Goal: Communication & Community: Answer question/provide support

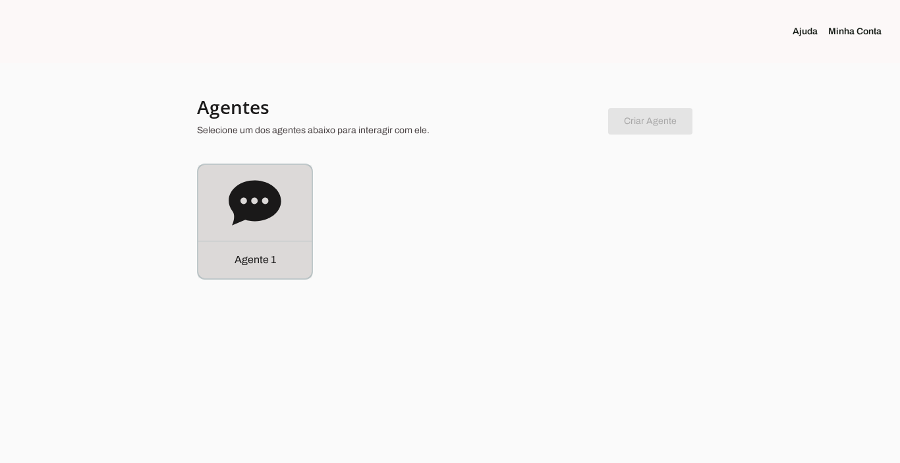
click at [261, 268] on div "Agente 1" at bounding box center [254, 260] width 113 height 38
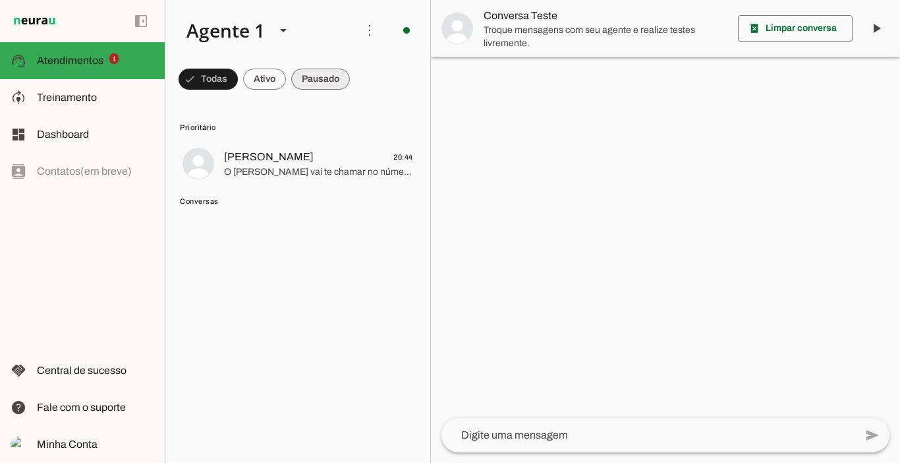
click at [309, 70] on span at bounding box center [320, 79] width 59 height 32
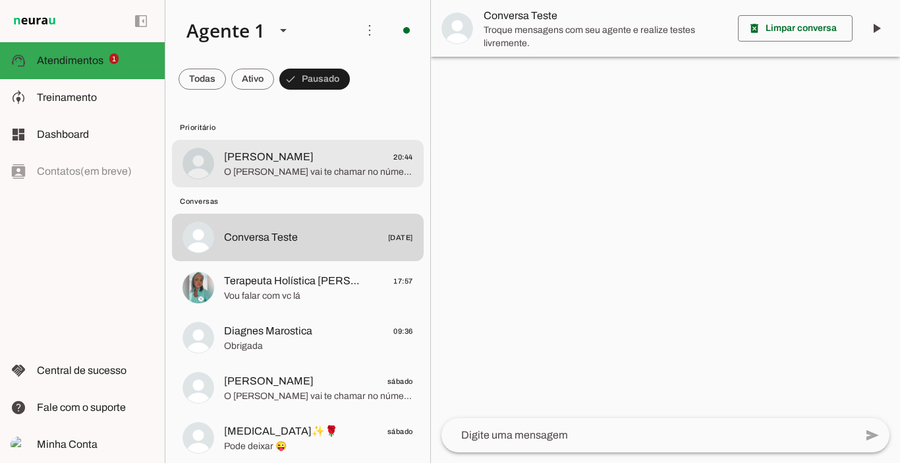
click at [265, 178] on span "O [PERSON_NAME] vai te chamar no número exclusivo de alunas, só um minuto" at bounding box center [318, 171] width 189 height 13
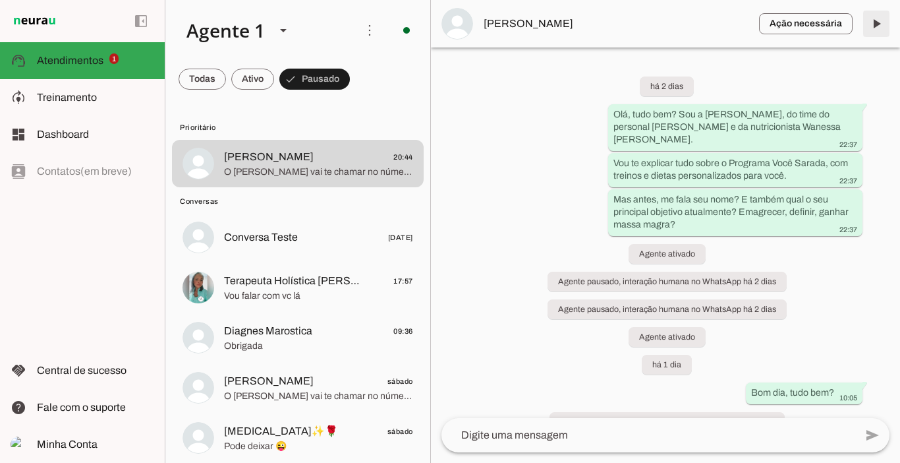
click at [876, 26] on span at bounding box center [877, 24] width 32 height 32
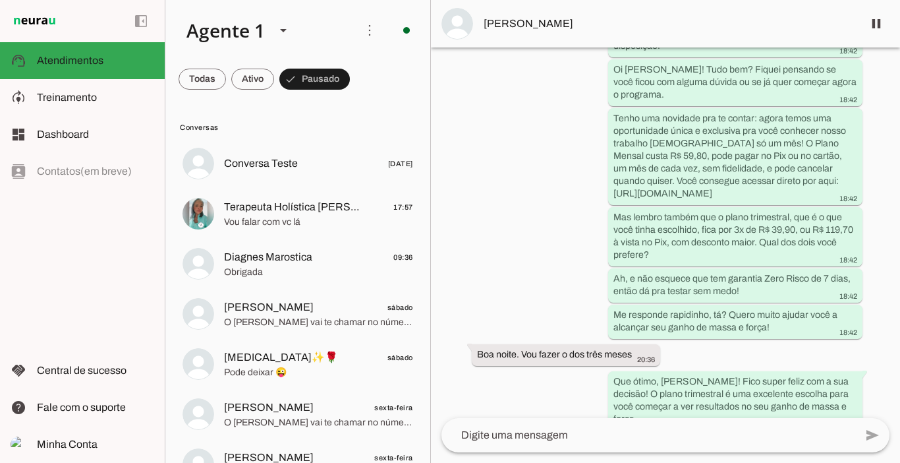
scroll to position [4622, 0]
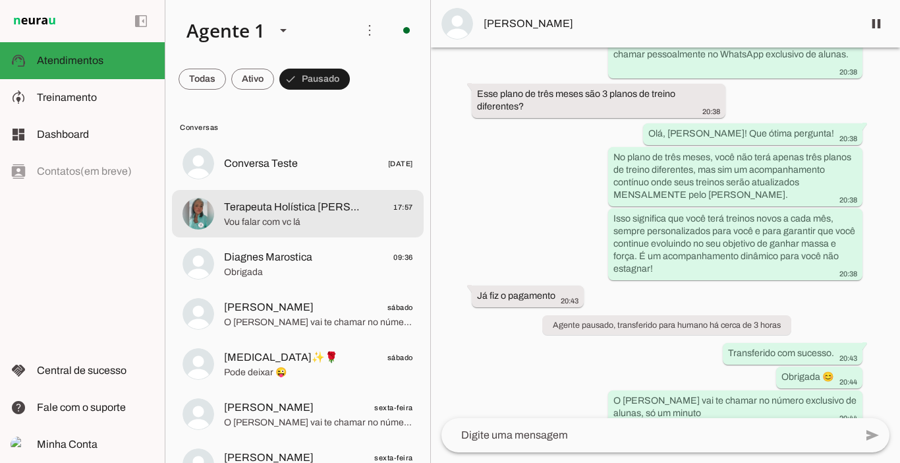
click at [277, 198] on div at bounding box center [318, 214] width 189 height 32
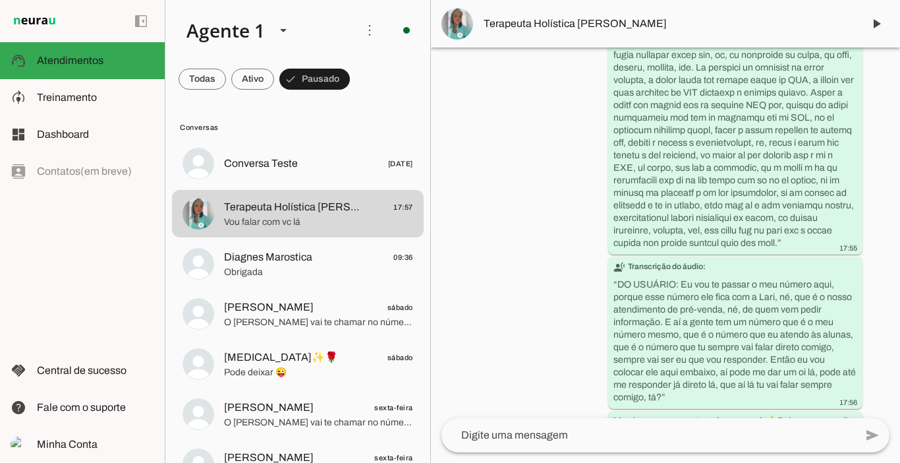
scroll to position [6974, 0]
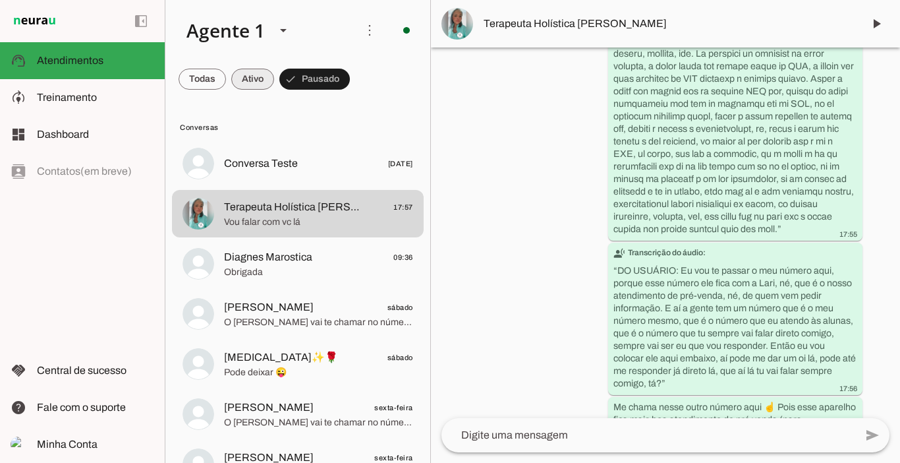
click at [253, 71] on span at bounding box center [252, 79] width 43 height 32
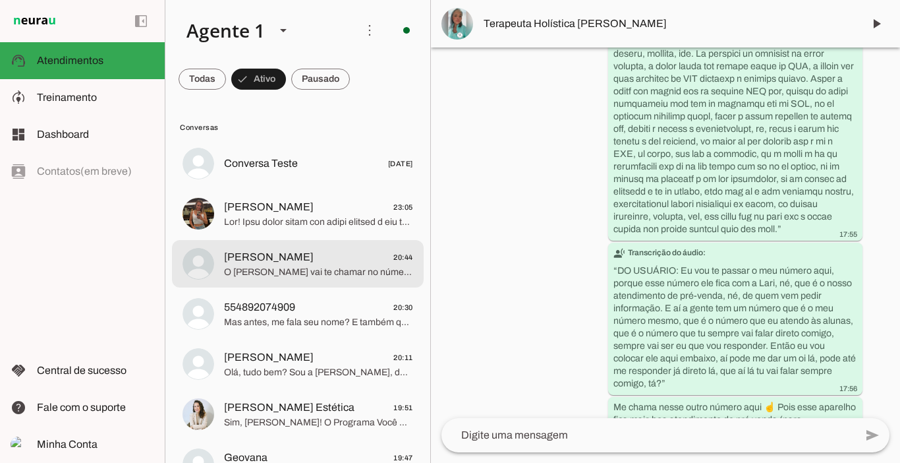
click at [285, 270] on span "O [PERSON_NAME] vai te chamar no número exclusivo de alunas, só um minuto" at bounding box center [318, 272] width 189 height 13
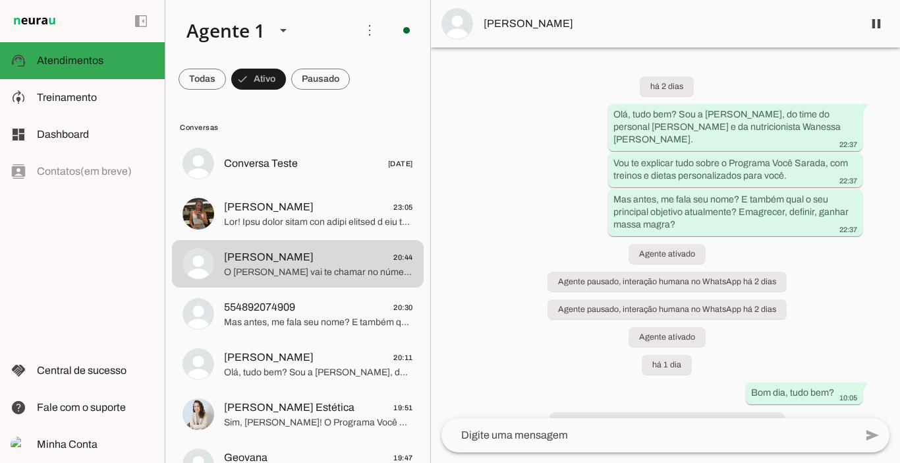
scroll to position [93, 0]
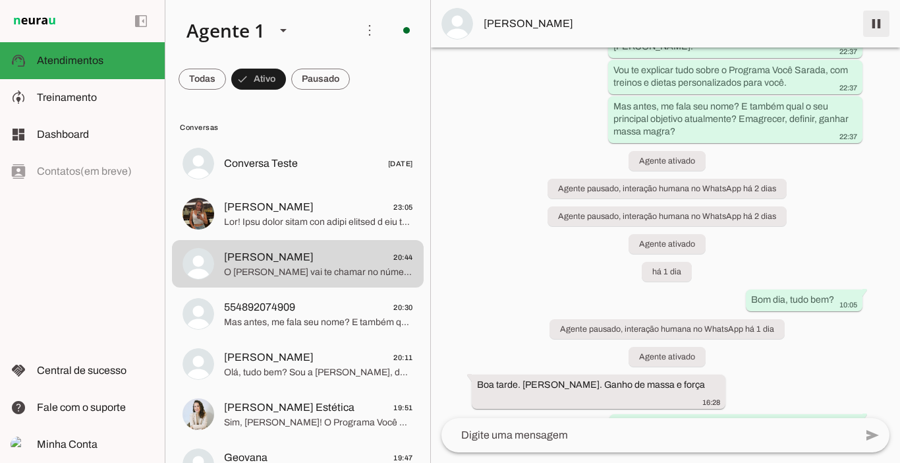
click at [881, 22] on span at bounding box center [877, 24] width 32 height 32
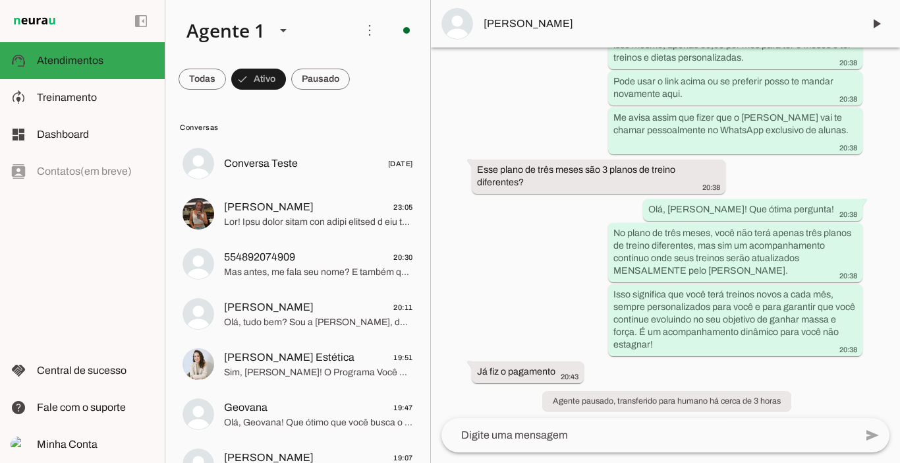
scroll to position [4677, 0]
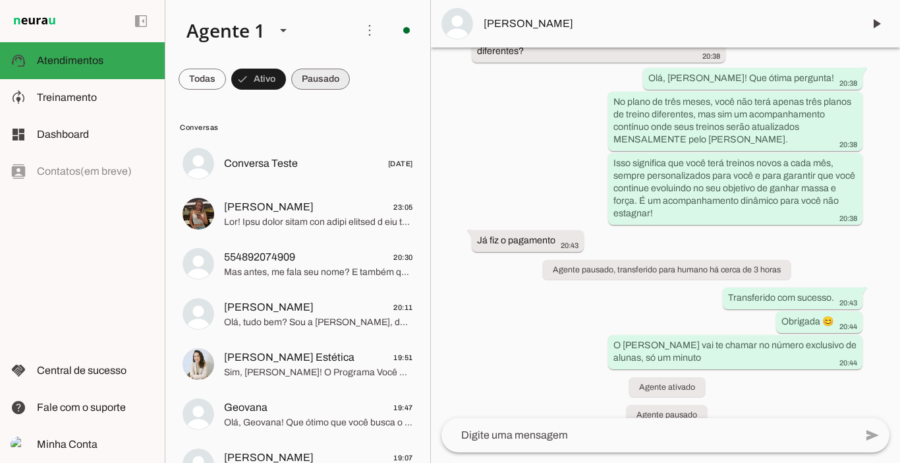
click at [319, 82] on span at bounding box center [320, 79] width 59 height 32
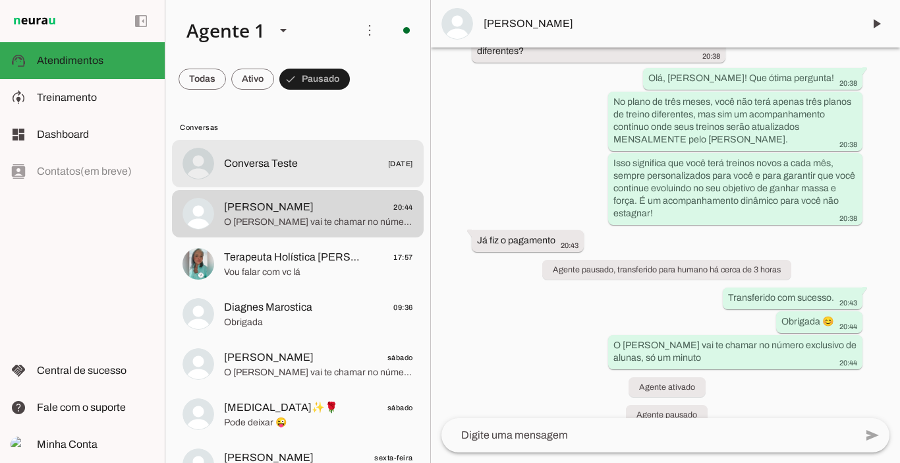
click at [255, 161] on span "Conversa Teste" at bounding box center [261, 164] width 74 height 16
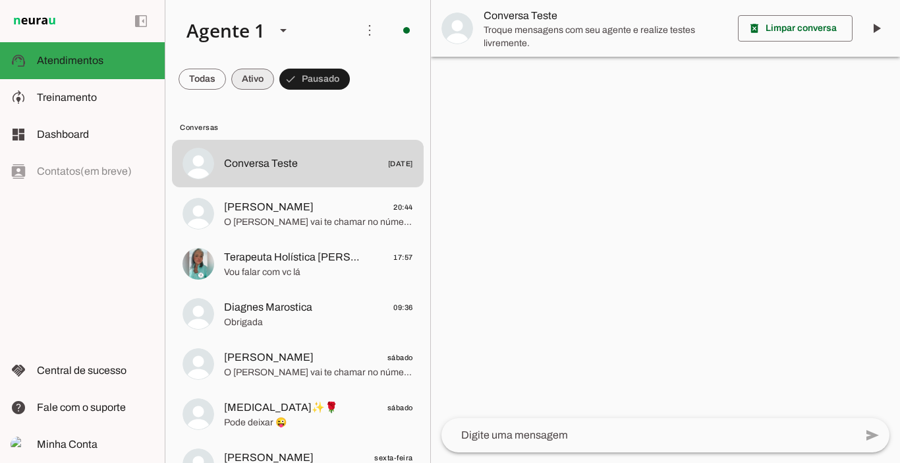
click at [257, 76] on span at bounding box center [252, 79] width 43 height 32
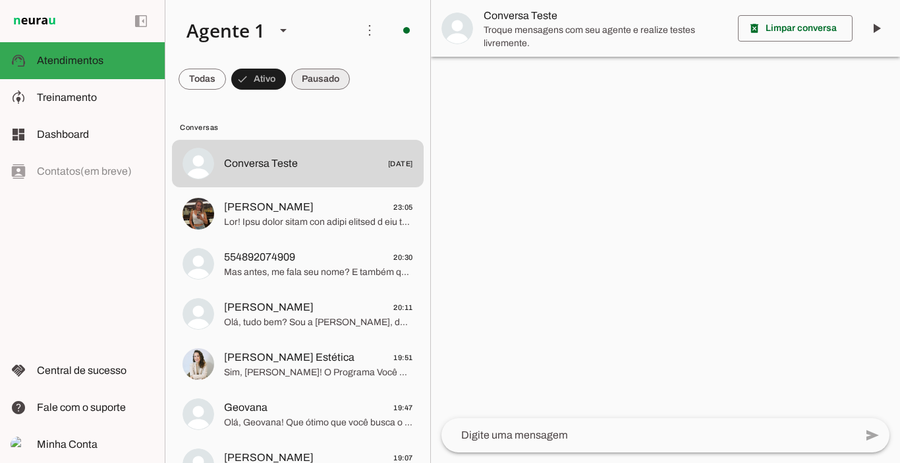
click at [315, 76] on span at bounding box center [320, 79] width 59 height 32
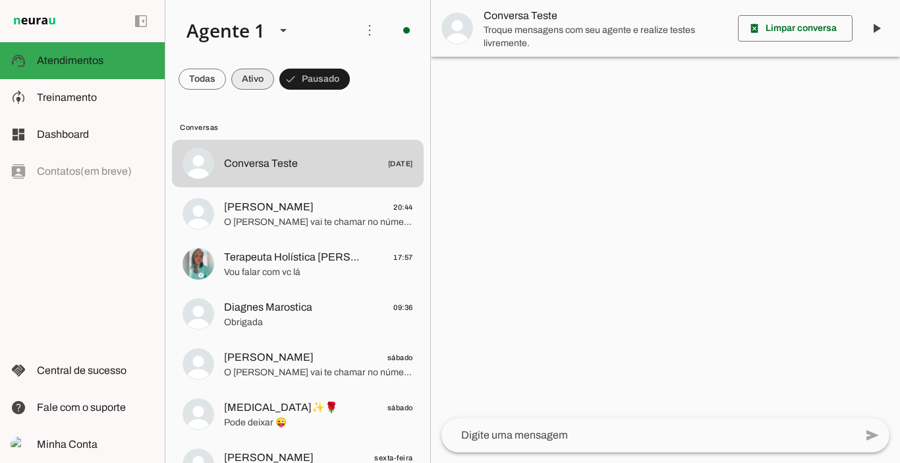
click at [257, 80] on span at bounding box center [252, 79] width 43 height 32
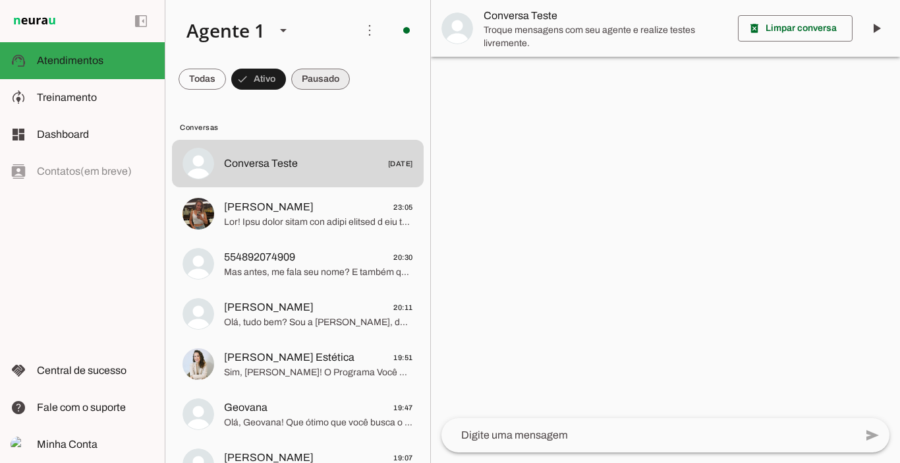
click at [310, 80] on span at bounding box center [320, 79] width 59 height 32
